Goal: Use online tool/utility

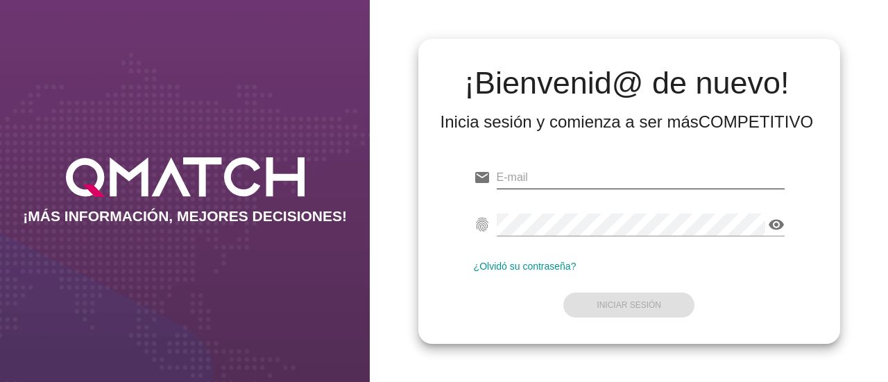
type input "[EMAIL_ADDRESS][DOMAIN_NAME]"
drag, startPoint x: 599, startPoint y: 176, endPoint x: 606, endPoint y: 188, distance: 14.6
click at [599, 176] on input "[EMAIL_ADDRESS][DOMAIN_NAME]" at bounding box center [641, 178] width 288 height 22
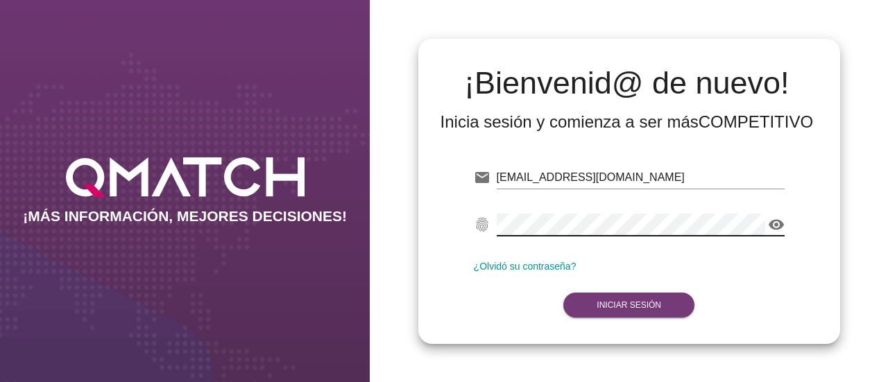
click at [627, 299] on button "Iniciar Sesión" at bounding box center [628, 305] width 131 height 25
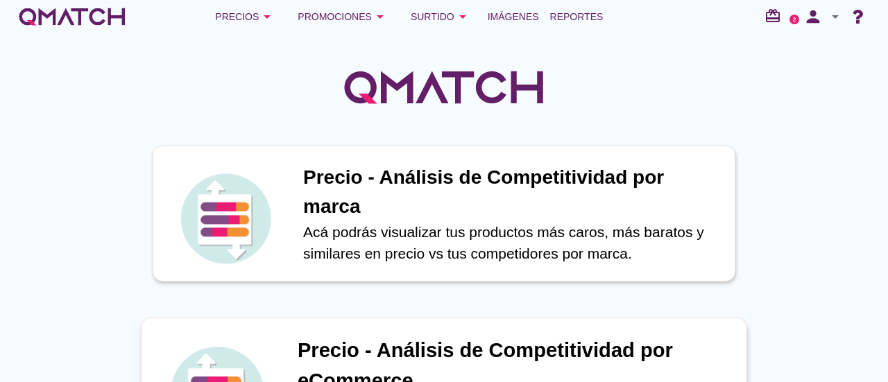
scroll to position [139, 0]
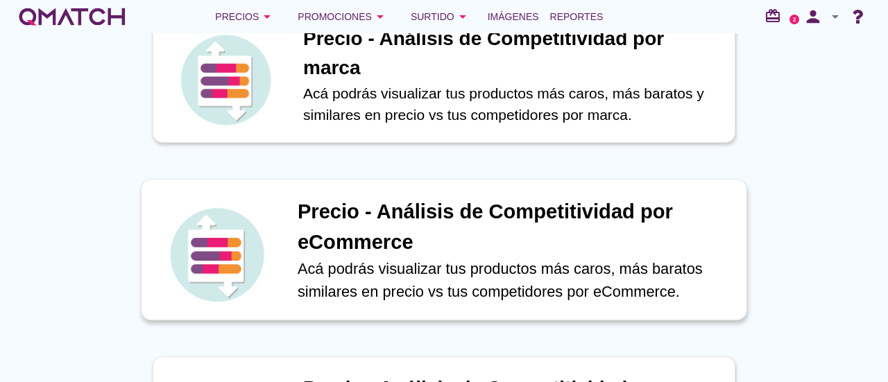
click at [401, 228] on h1 "Precio - Análisis de Competitividad por eCommerce" at bounding box center [515, 227] width 434 height 60
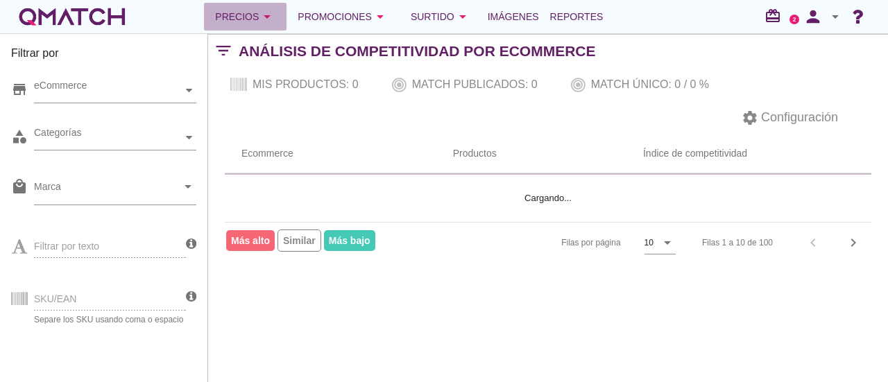
click at [247, 17] on div "Precios arrow_drop_down" at bounding box center [245, 16] width 60 height 17
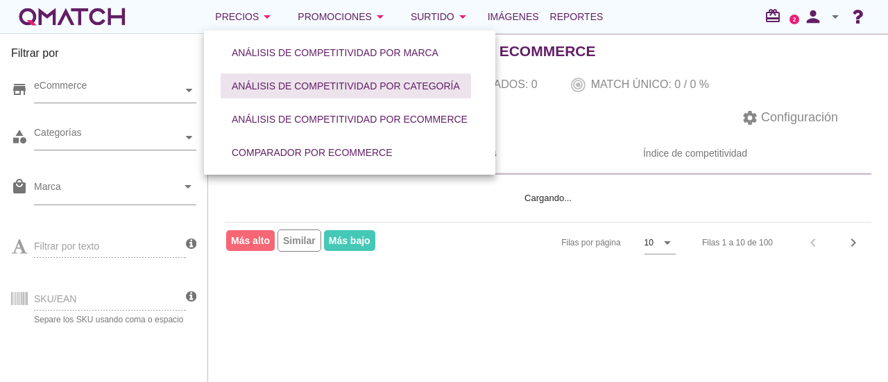
click at [321, 78] on button "Análisis de competitividad por categoría" at bounding box center [346, 86] width 250 height 25
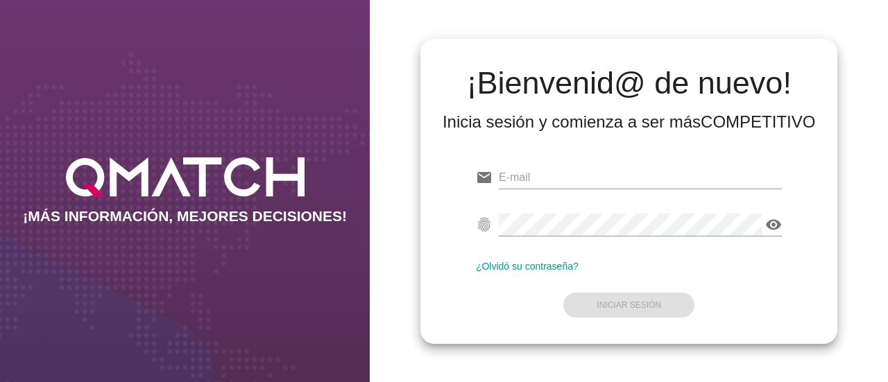
type input "[EMAIL_ADDRESS][DOMAIN_NAME]"
